Goal: Navigation & Orientation: Go to known website

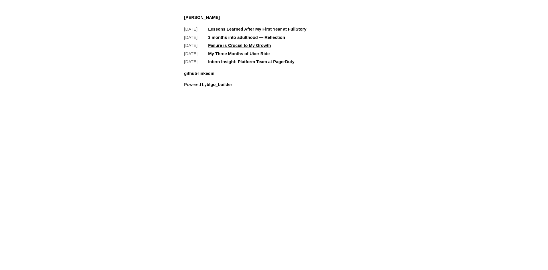
click at [232, 43] on link "Failure is Crucial to My Growth" at bounding box center [239, 45] width 63 height 5
click at [220, 36] on link "3 months into adulthood — Reflection" at bounding box center [246, 37] width 77 height 5
click at [230, 26] on article "Aug 2020 Lessons Learned After My First Year at FullStory" at bounding box center [274, 29] width 180 height 8
click at [230, 28] on link "Lessons Learned After My First Year at FullStory" at bounding box center [257, 29] width 99 height 5
click at [194, 74] on link "github" at bounding box center [190, 73] width 13 height 5
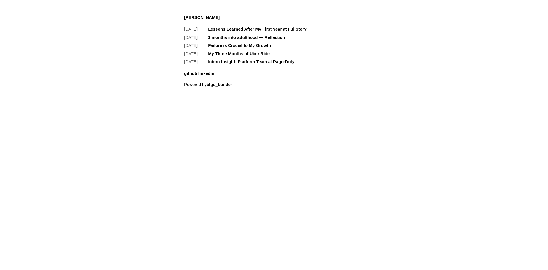
click at [189, 73] on link "github" at bounding box center [190, 73] width 13 height 5
click at [192, 74] on link "github" at bounding box center [190, 73] width 13 height 5
